Goal: Task Accomplishment & Management: Complete application form

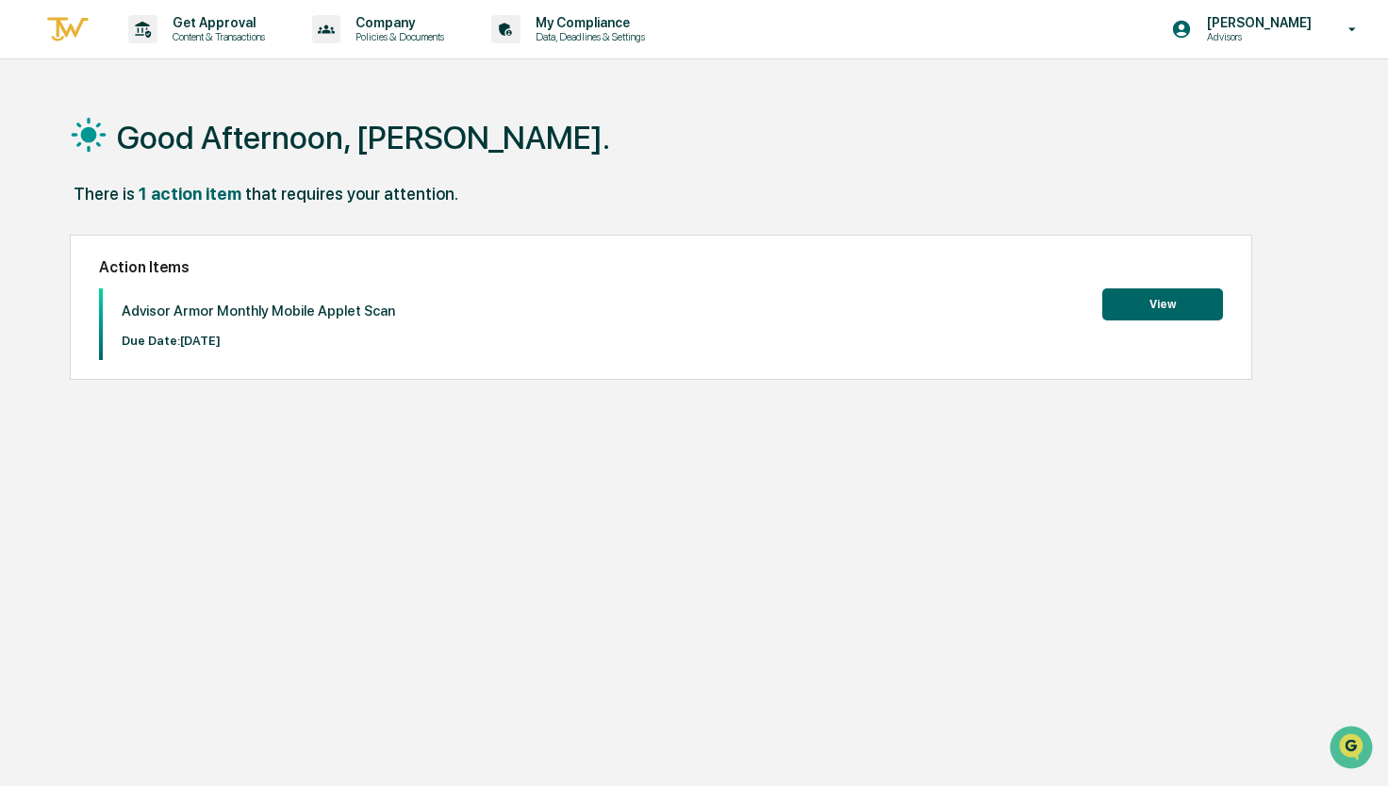
click at [1124, 312] on button "View" at bounding box center [1162, 304] width 121 height 32
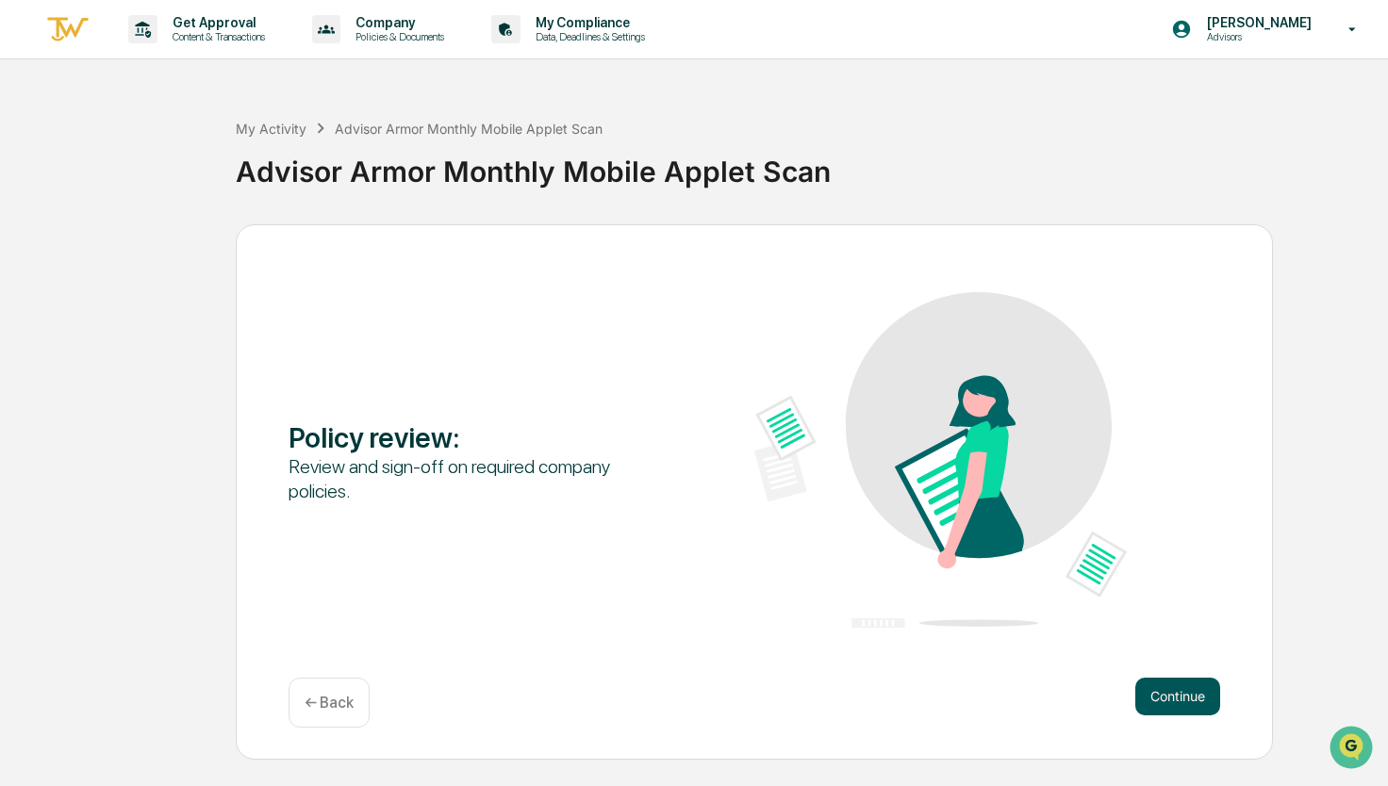
click at [1196, 695] on button "Continue" at bounding box center [1177, 697] width 85 height 38
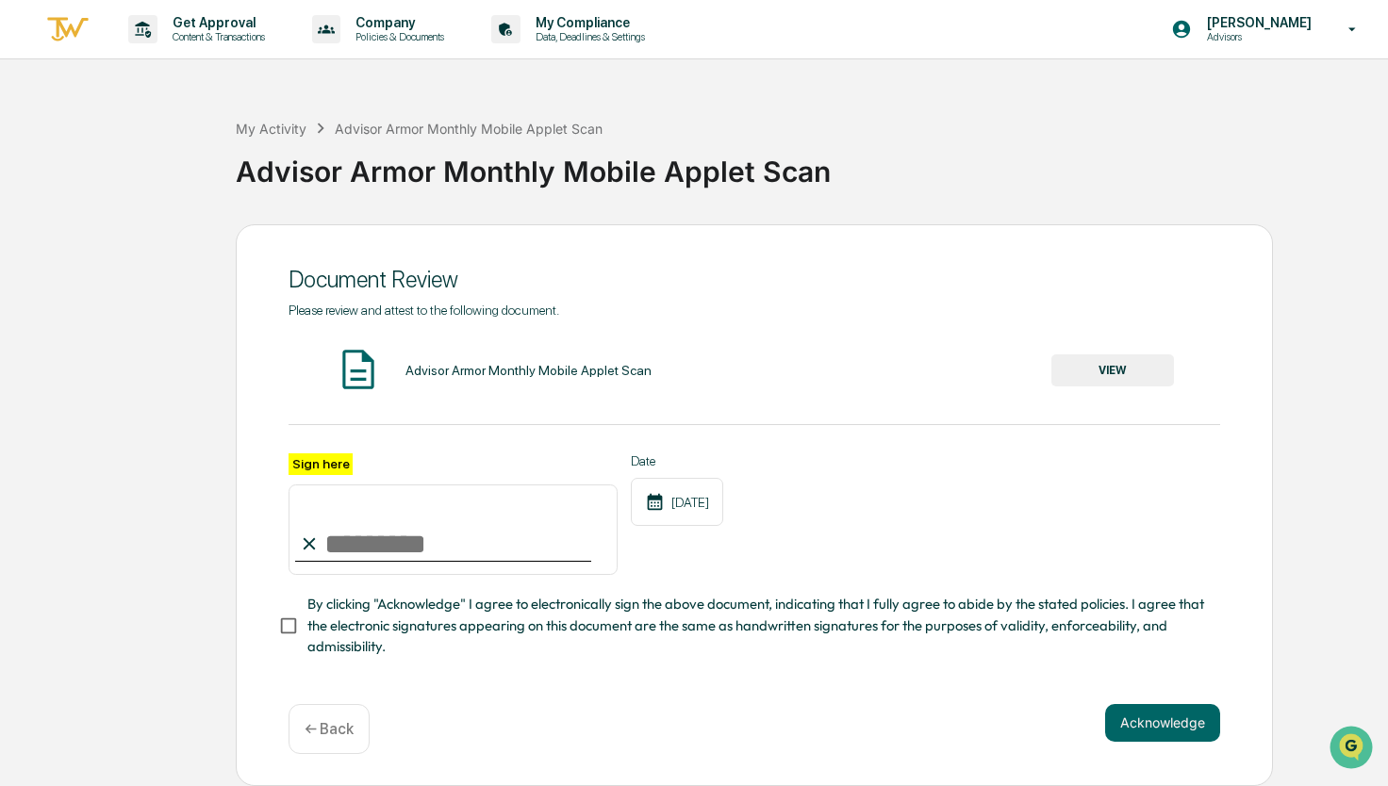
click at [360, 528] on input "Sign here" at bounding box center [452, 530] width 329 height 90
type input "**********"
click at [1108, 367] on button "VIEW" at bounding box center [1112, 370] width 123 height 32
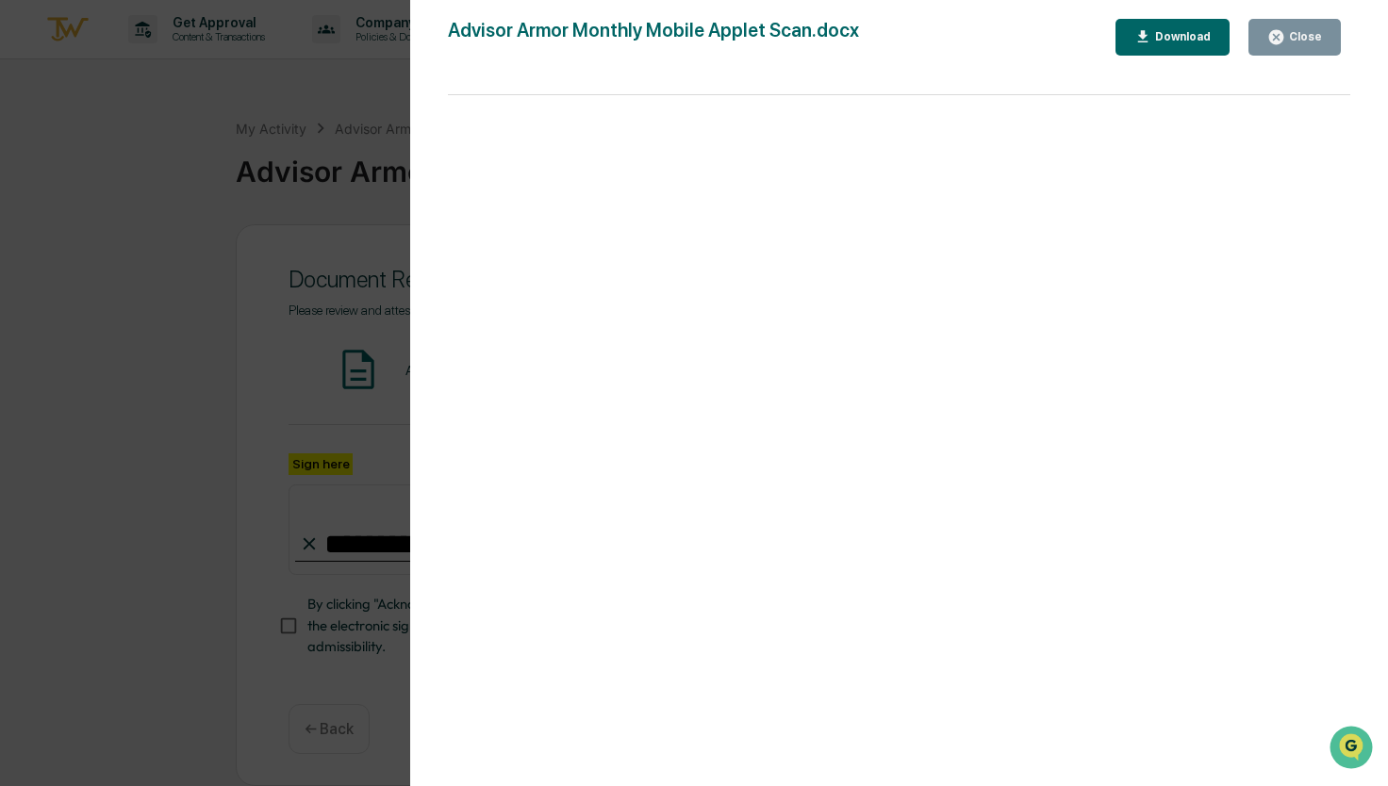
click at [1284, 42] on icon "button" at bounding box center [1276, 37] width 18 height 18
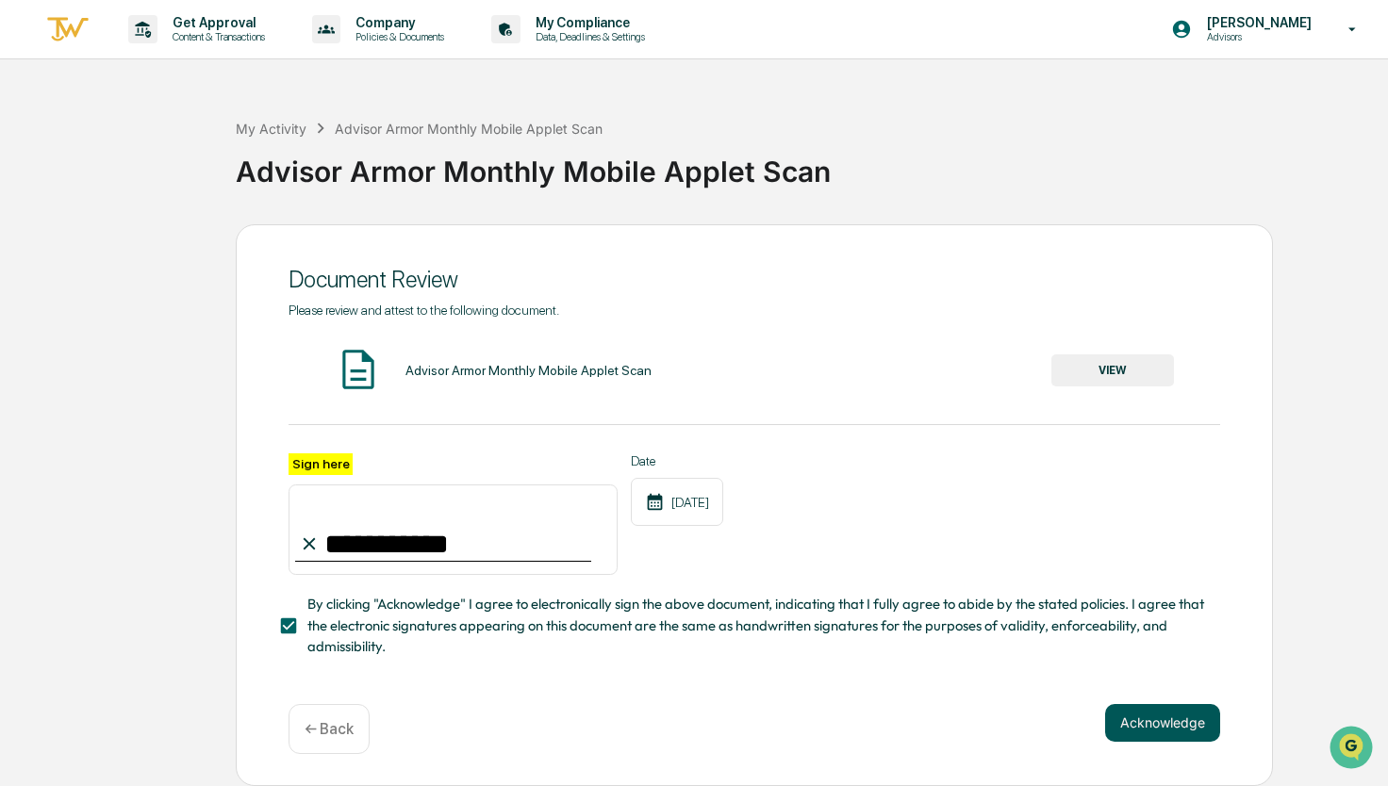
click at [1151, 729] on button "Acknowledge" at bounding box center [1162, 723] width 115 height 38
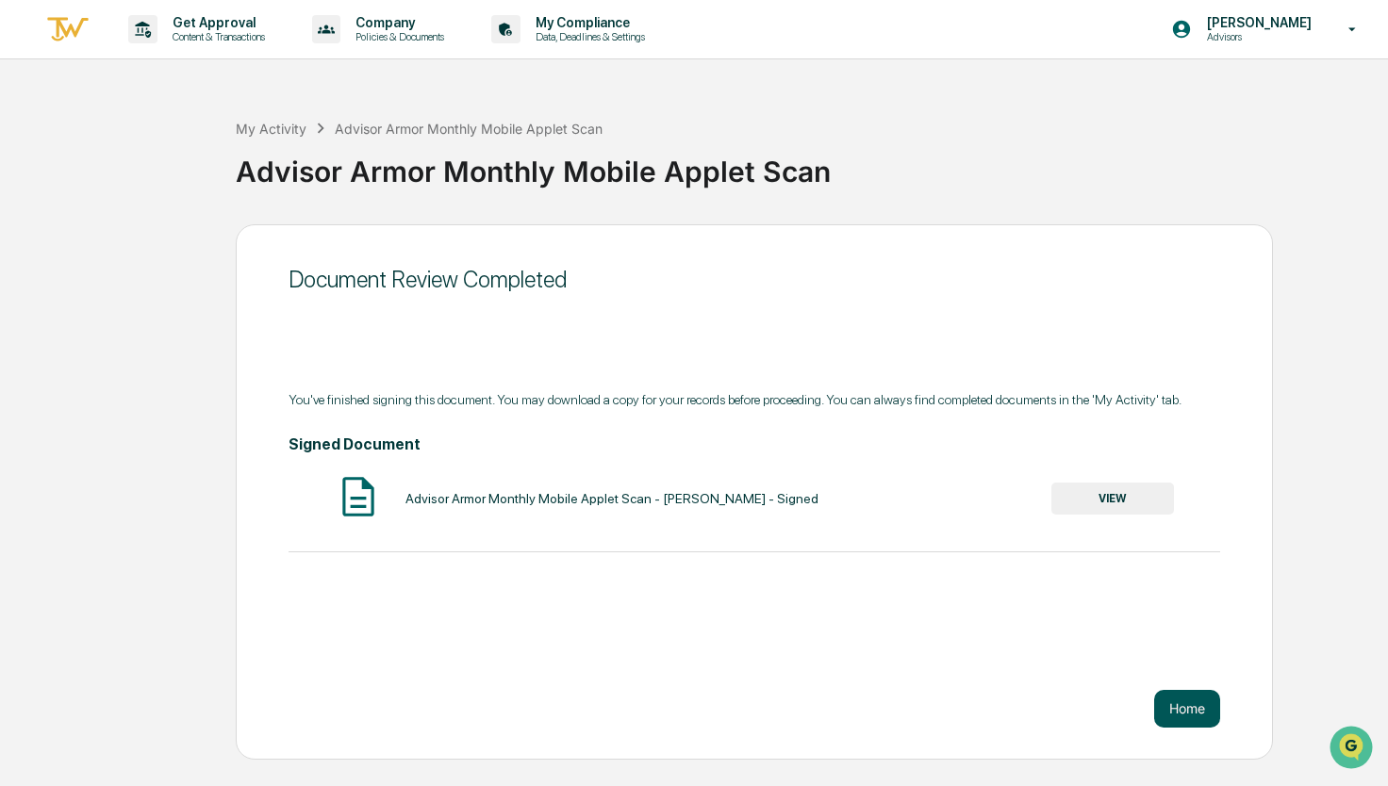
click at [1194, 713] on button "Home" at bounding box center [1187, 709] width 66 height 38
